Goal: Entertainment & Leisure: Consume media (video, audio)

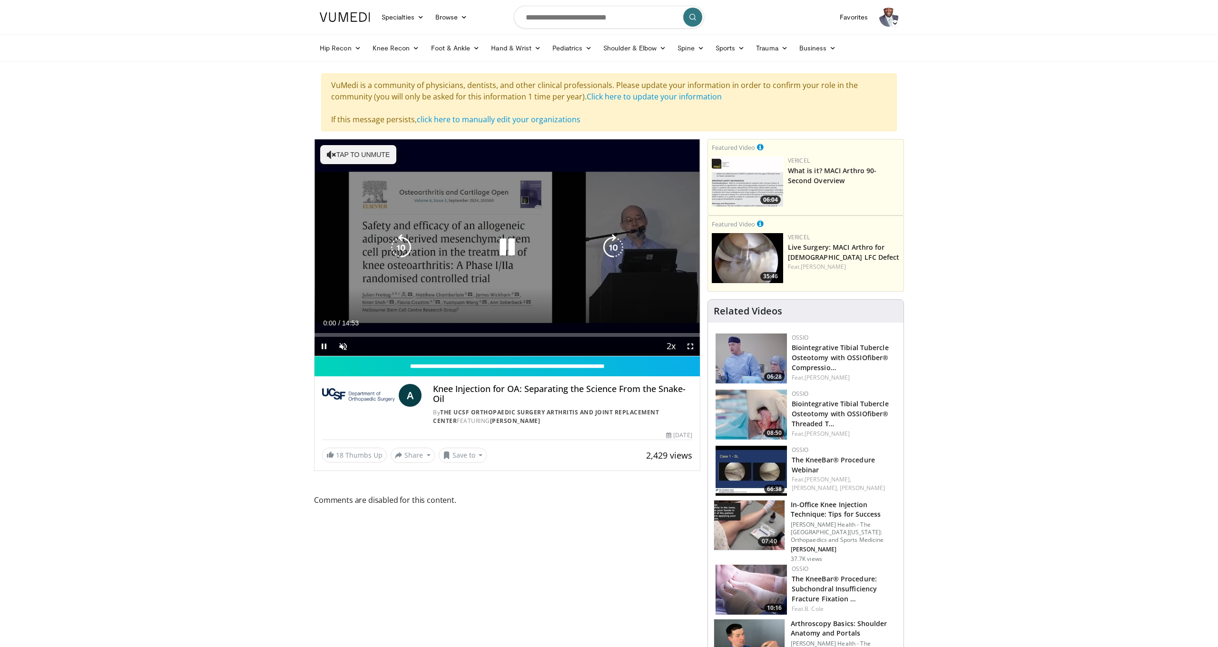
click at [507, 251] on icon "Video Player" at bounding box center [507, 247] width 27 height 27
